Goal: Share content

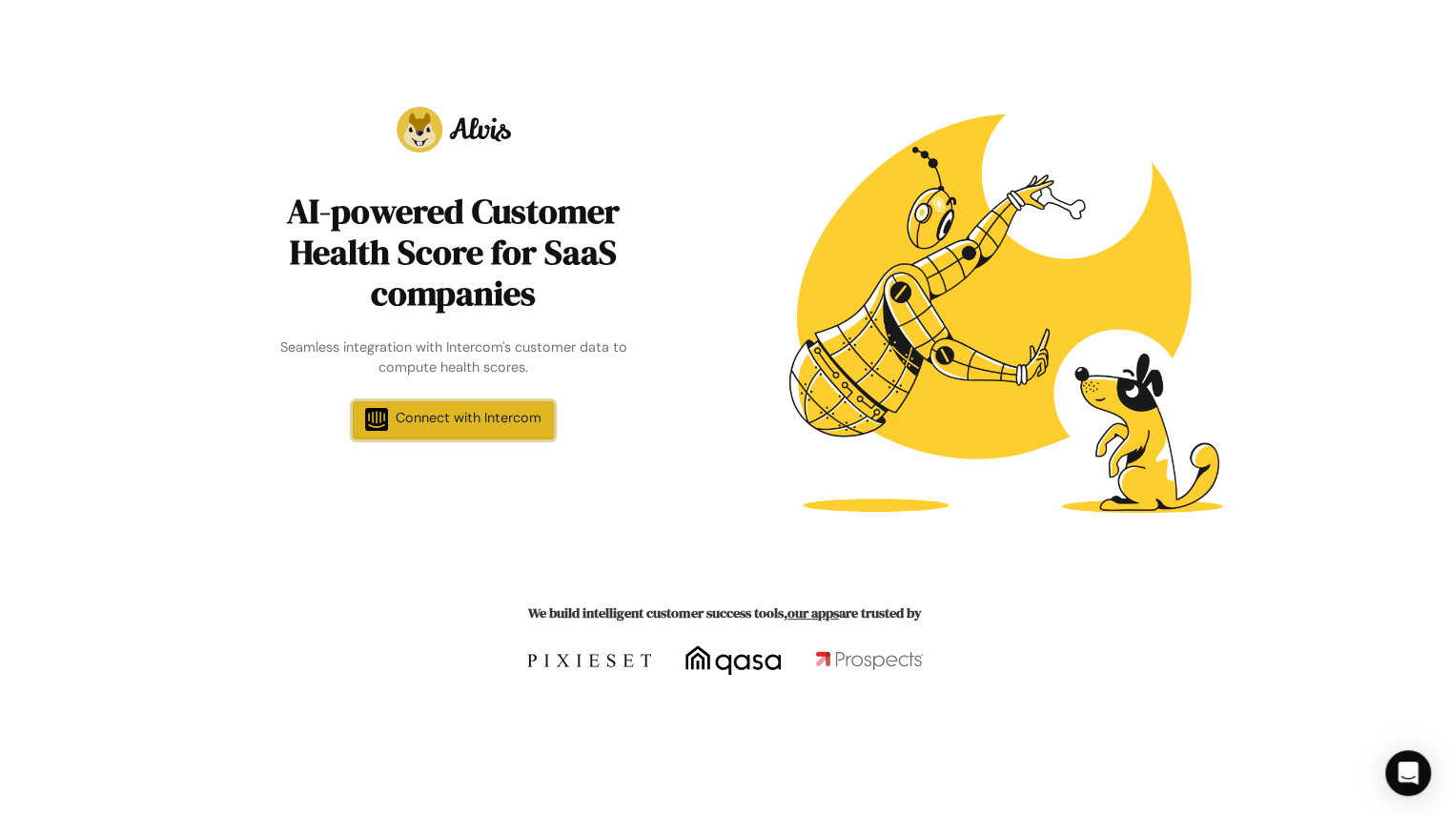
click at [490, 411] on span "Connect with Intercom" at bounding box center [469, 417] width 146 height 17
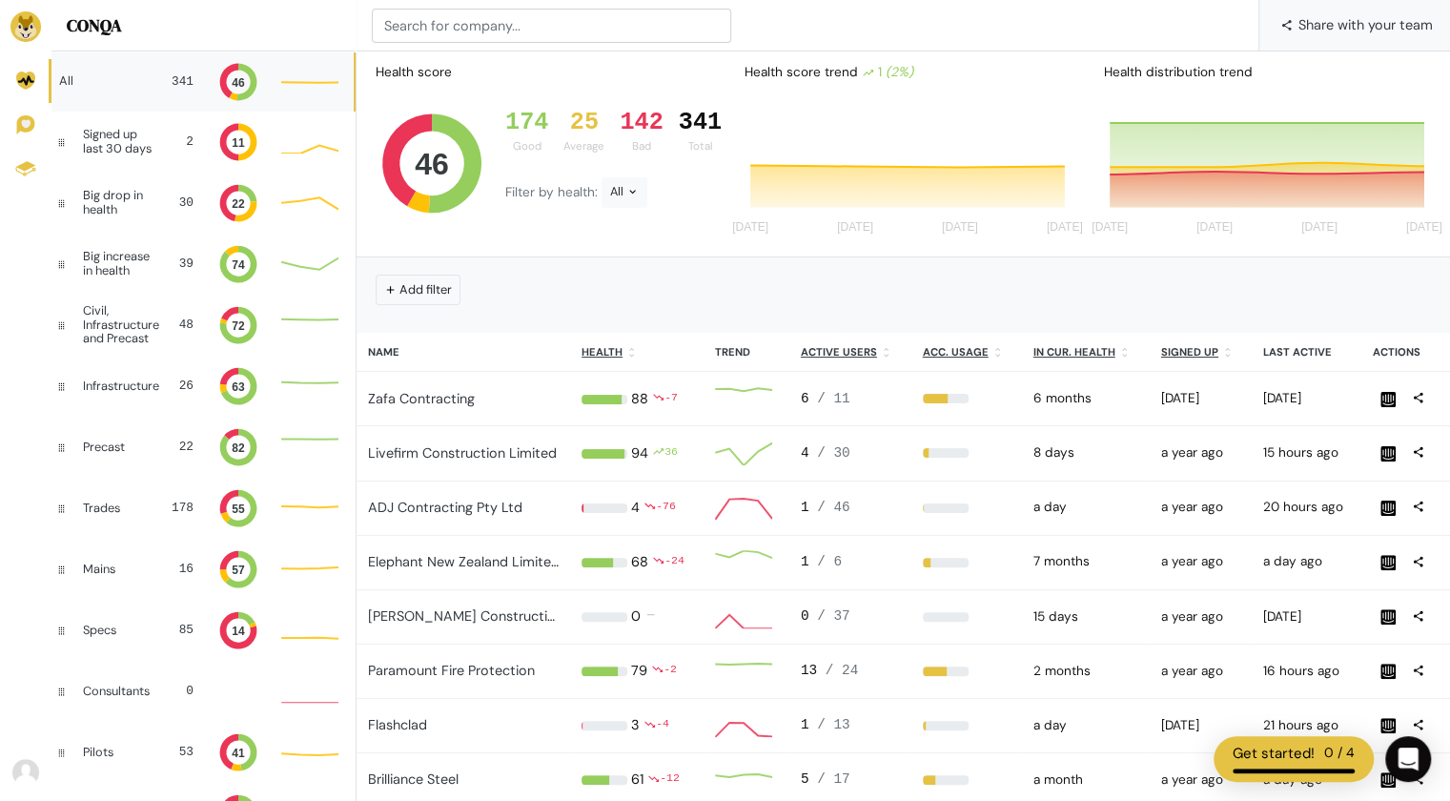
click at [1358, 24] on span "Share with your team" at bounding box center [1365, 24] width 134 height 51
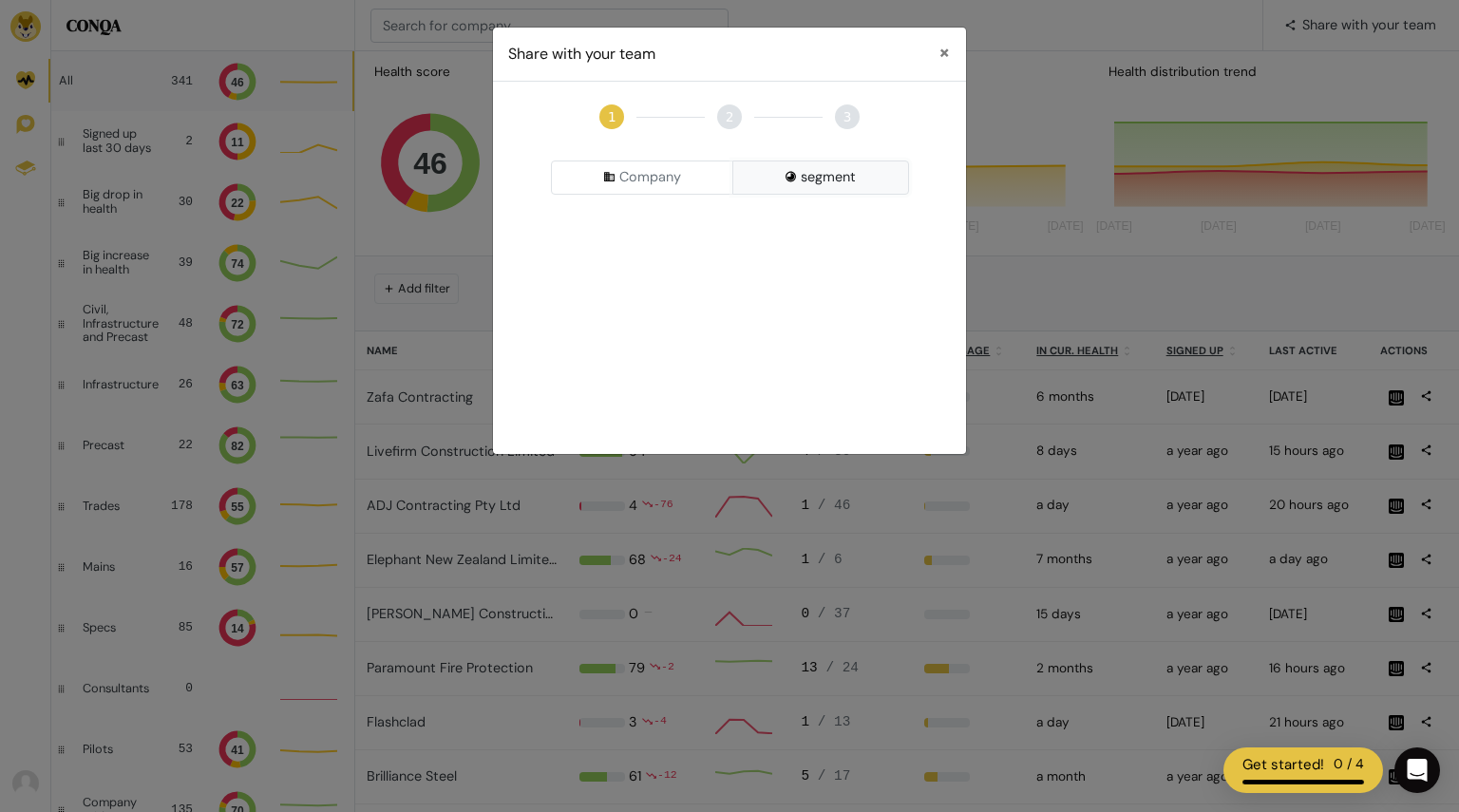
click at [858, 180] on button "segment" at bounding box center [820, 177] width 176 height 34
click at [750, 234] on div "Pick a Segment" at bounding box center [730, 227] width 358 height 34
click at [715, 274] on input at bounding box center [730, 265] width 349 height 34
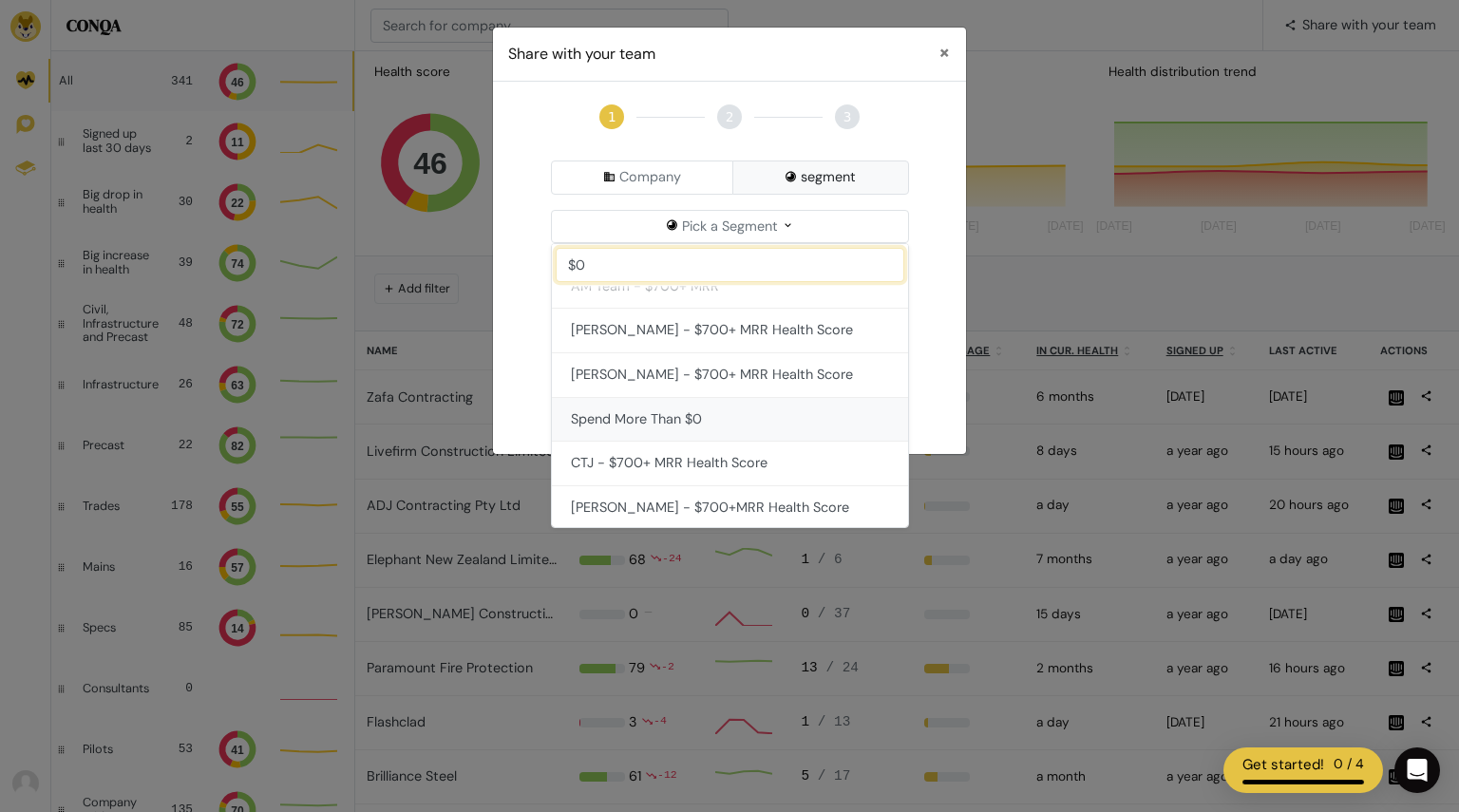
type input "$0"
click at [726, 409] on button "Spend More Than $0" at bounding box center [730, 419] width 356 height 45
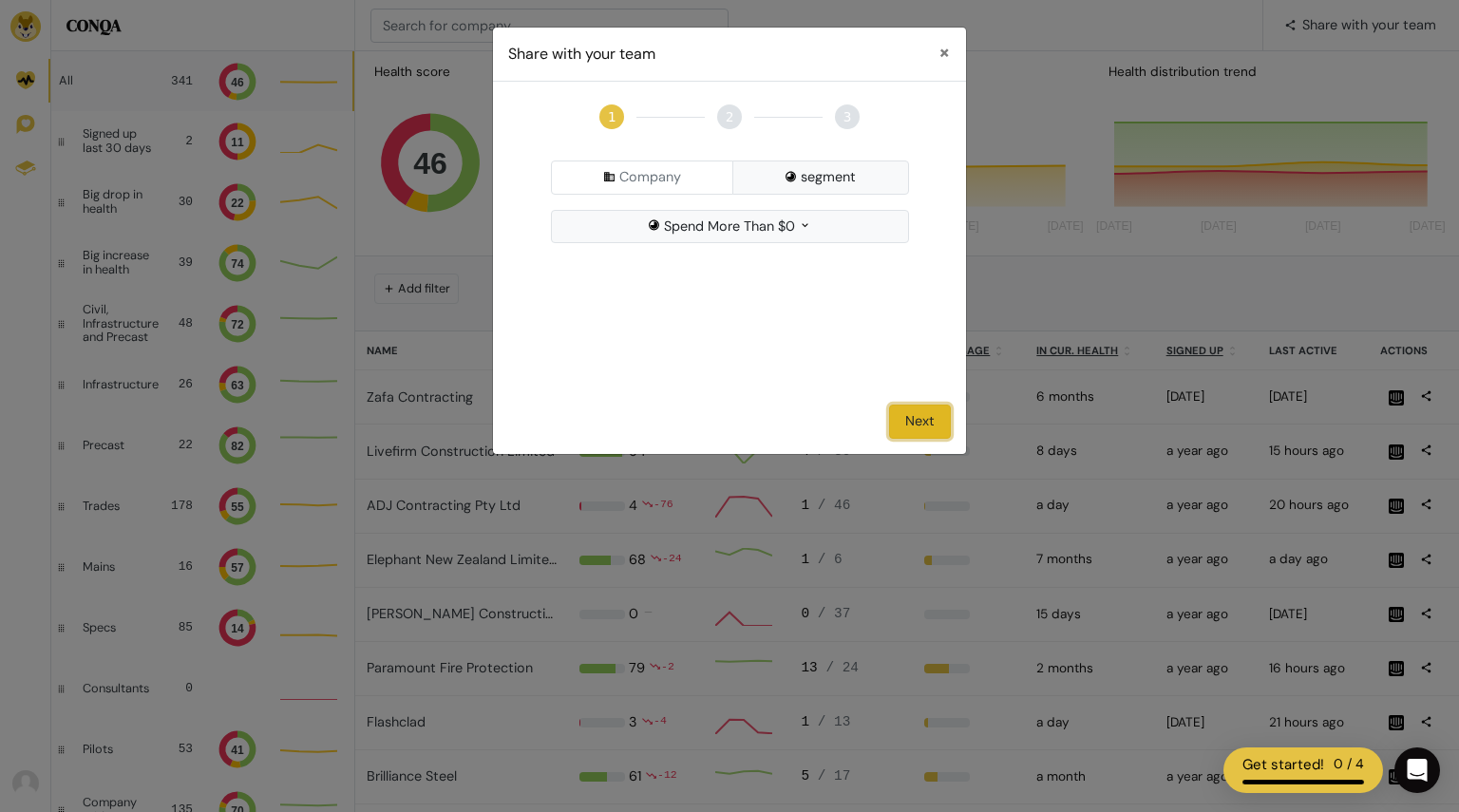
click at [915, 422] on button "Next" at bounding box center [920, 421] width 62 height 34
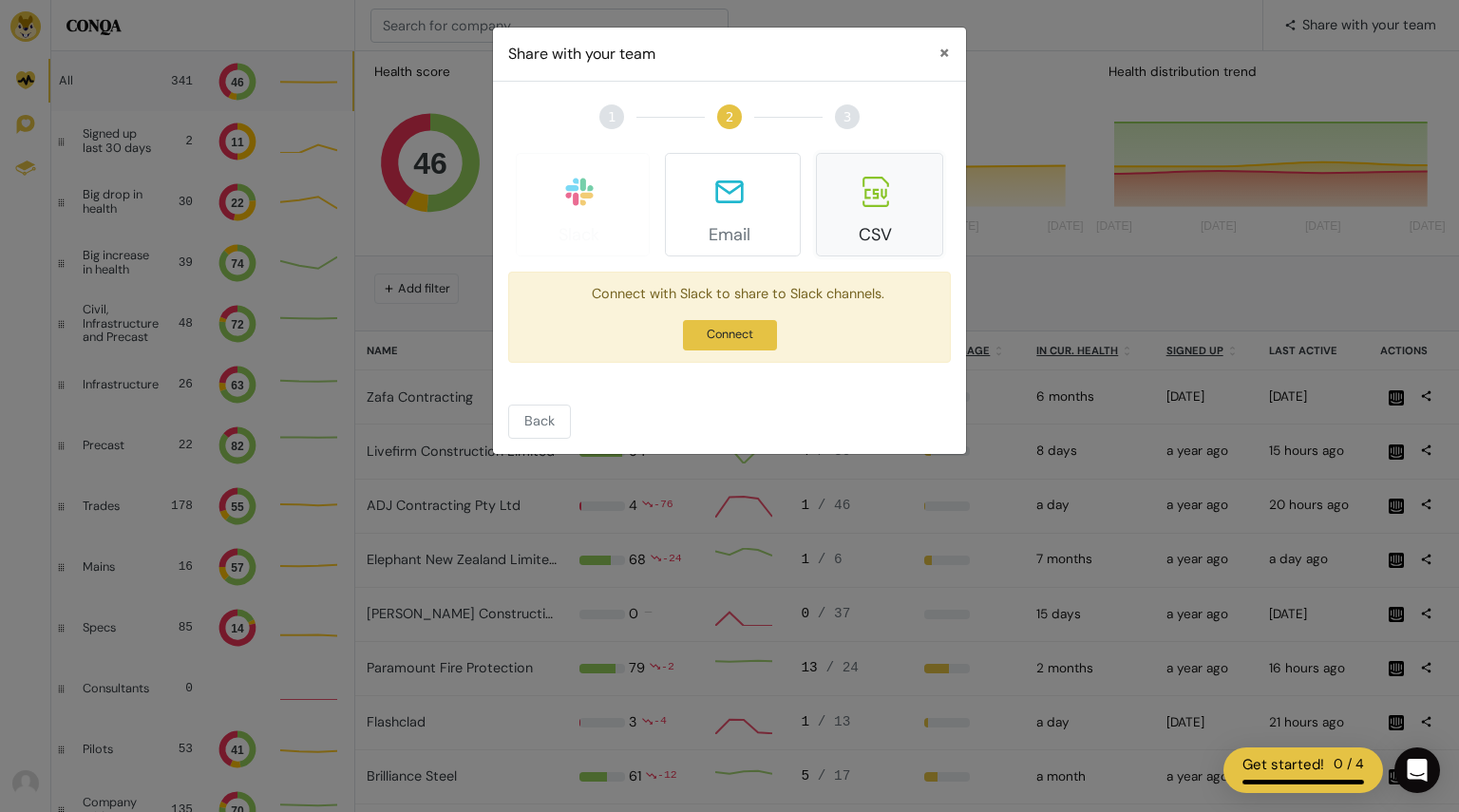
click at [880, 221] on button "CSV" at bounding box center [880, 204] width 128 height 104
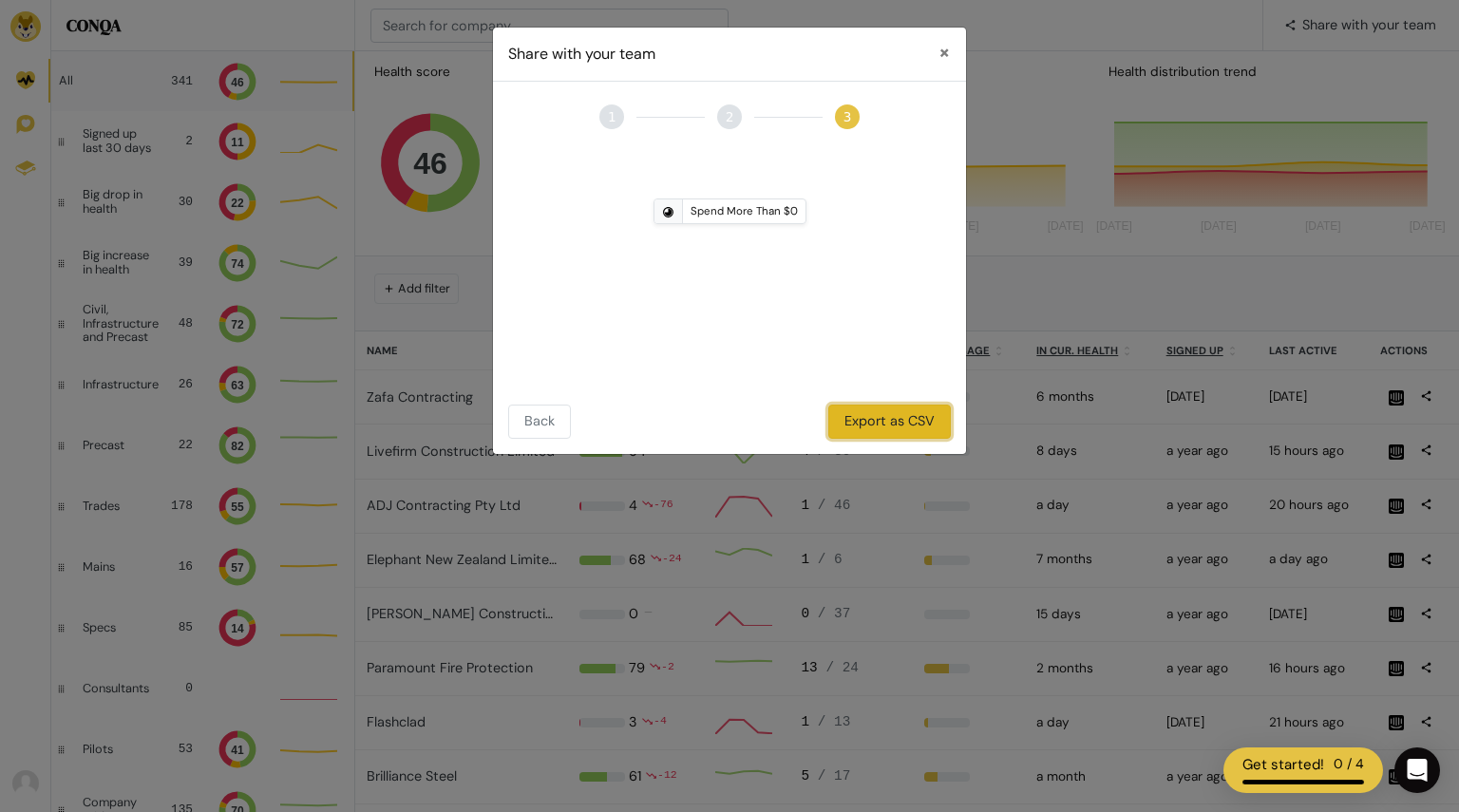
click at [881, 425] on button "Export as CSV" at bounding box center [889, 421] width 123 height 34
